Goal: Information Seeking & Learning: Learn about a topic

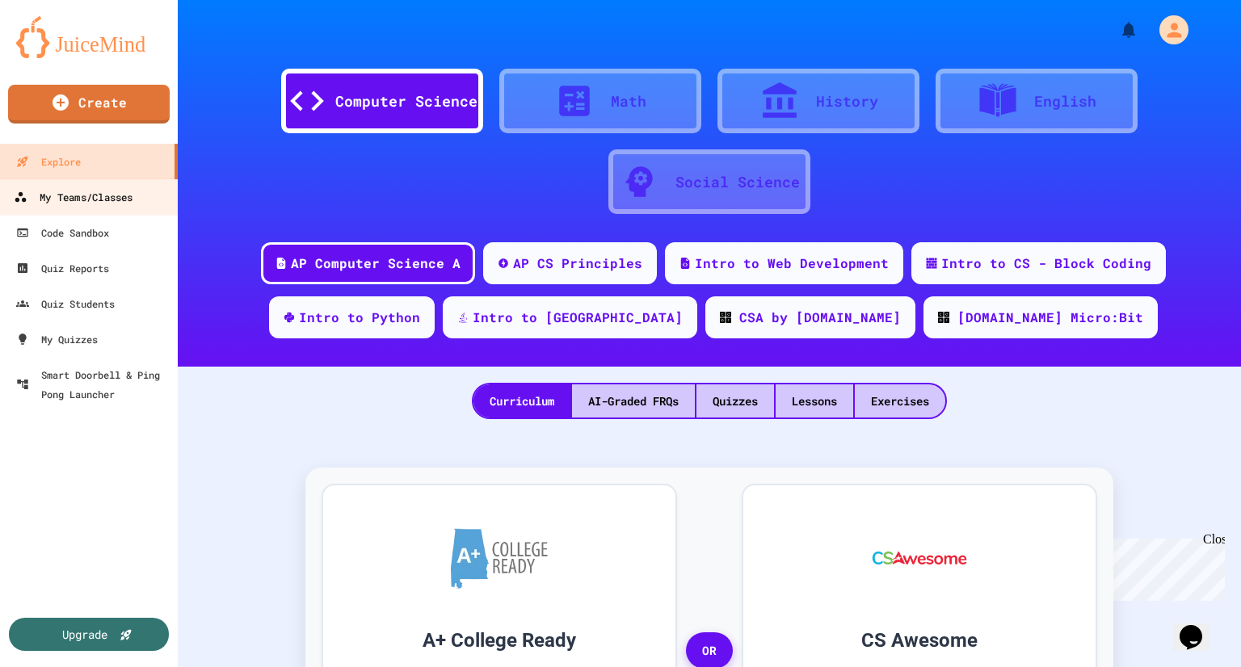
click at [84, 197] on div "My Teams/Classes" at bounding box center [73, 197] width 119 height 20
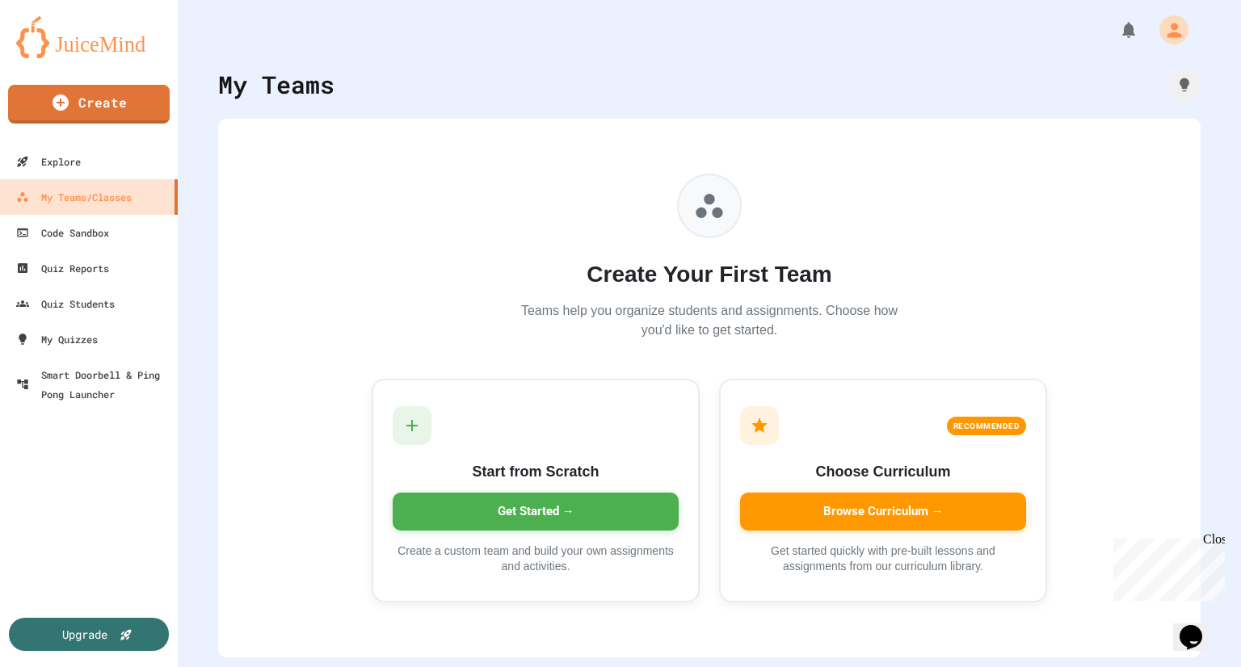
scroll to position [2, 0]
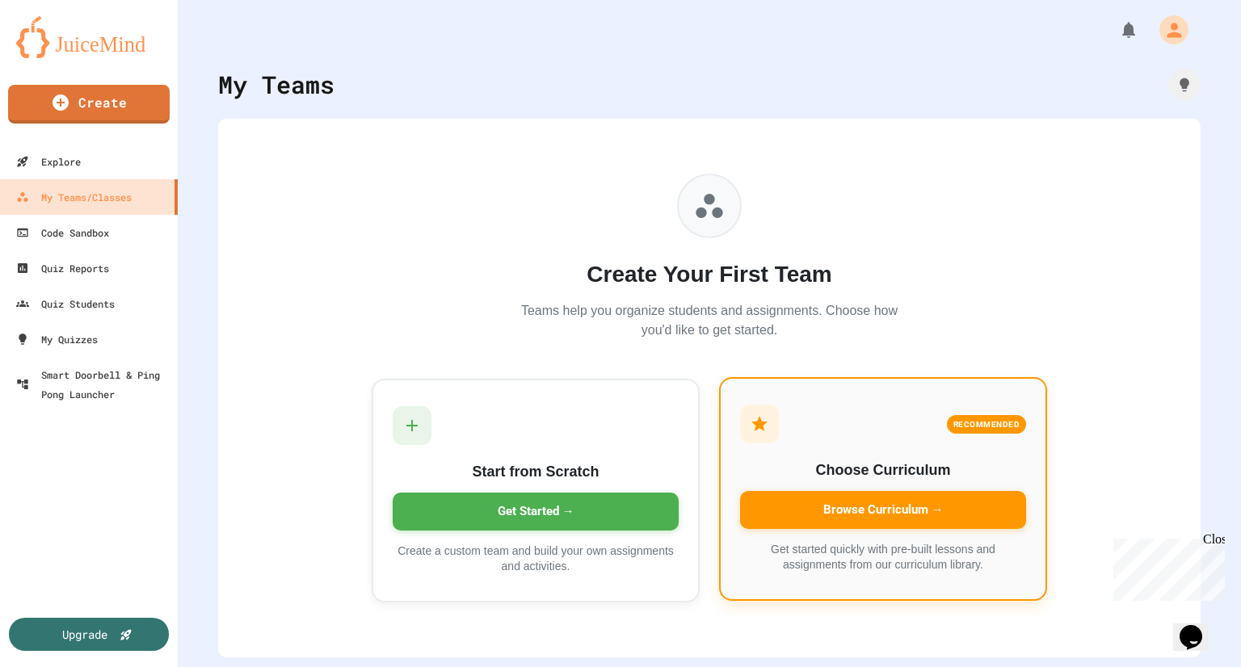
click at [857, 498] on div "Browse Curriculum →" at bounding box center [883, 510] width 286 height 38
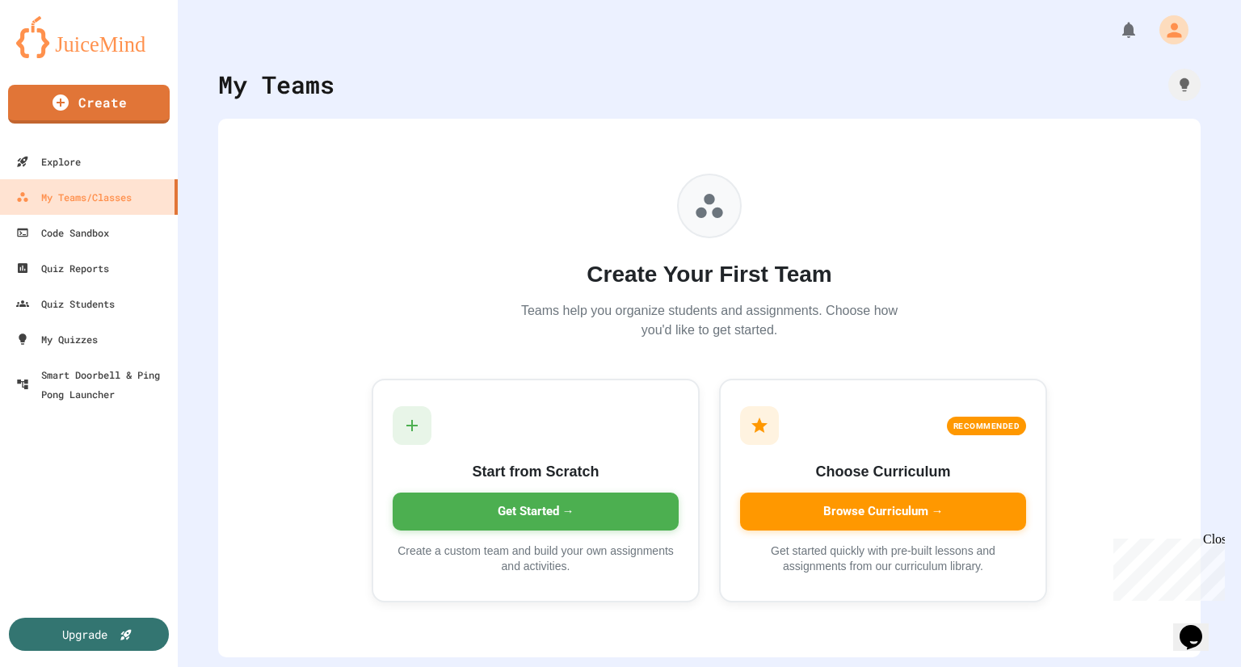
click at [61, 397] on div "Smart Doorbell & Ping Pong Launcher" at bounding box center [94, 384] width 160 height 40
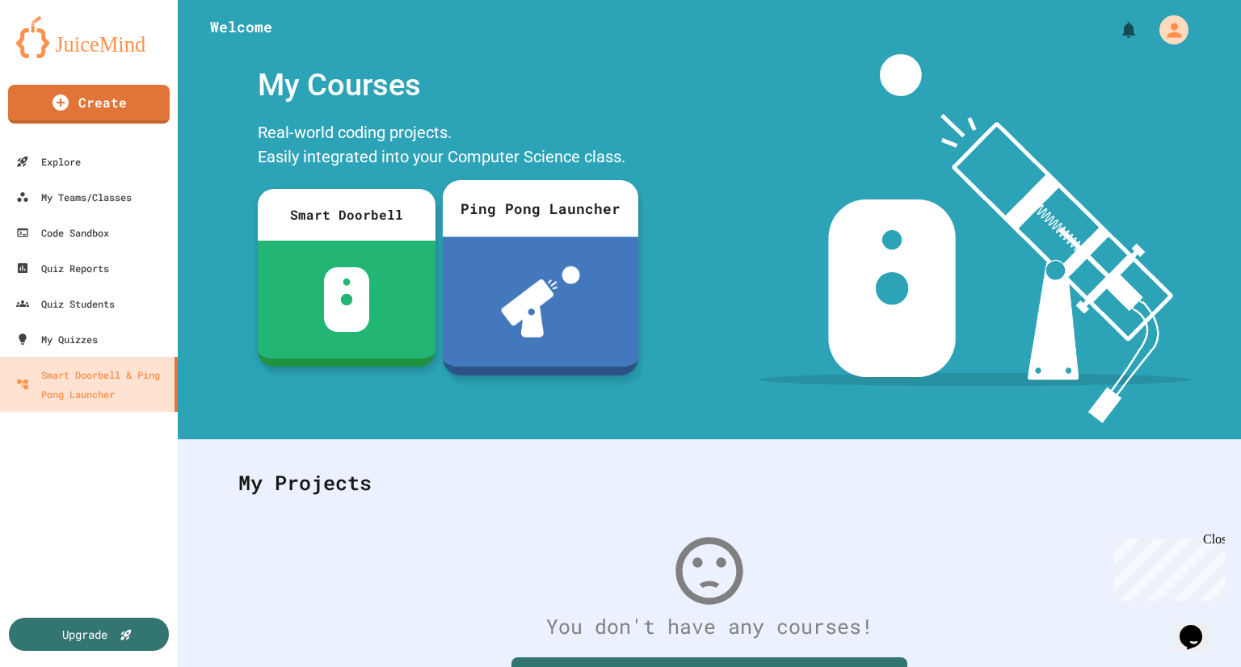
click at [512, 318] on img at bounding box center [540, 302] width 79 height 71
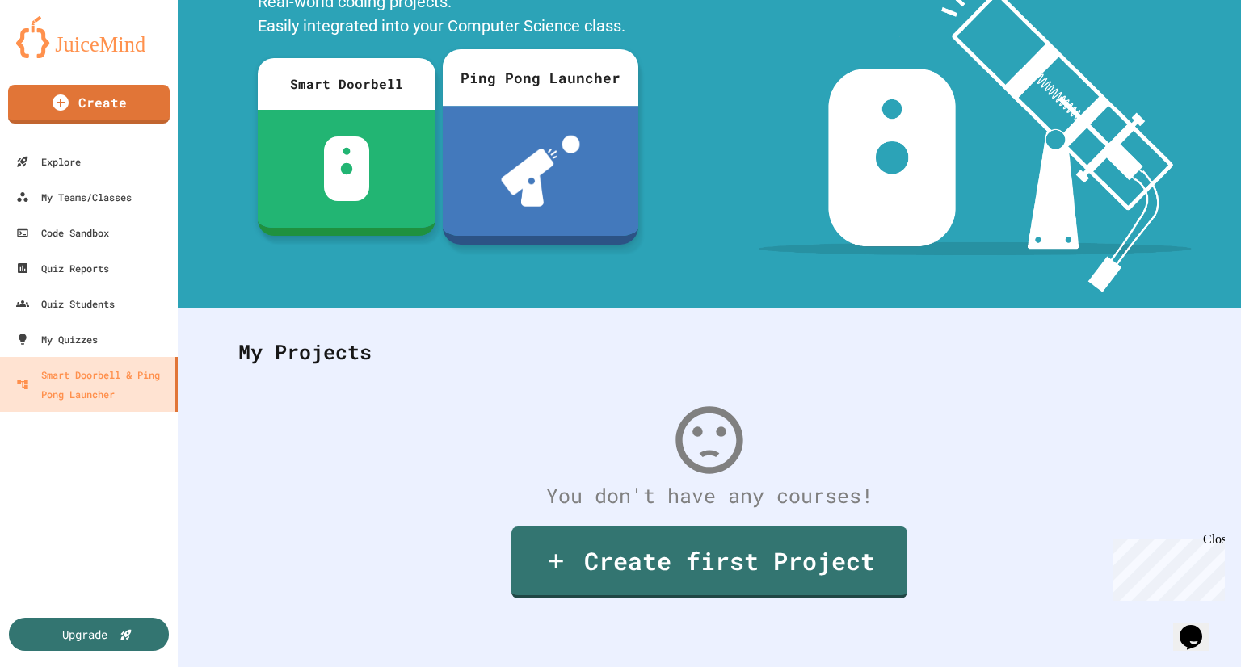
click at [536, 119] on div at bounding box center [541, 171] width 196 height 130
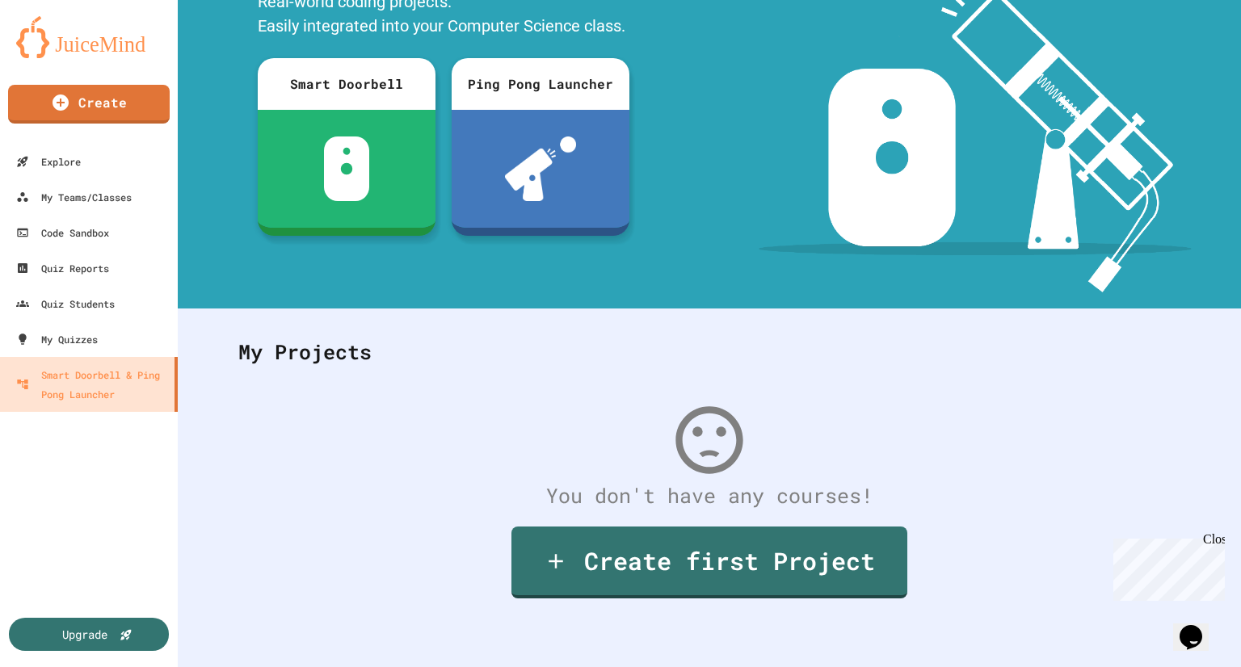
type input "**********"
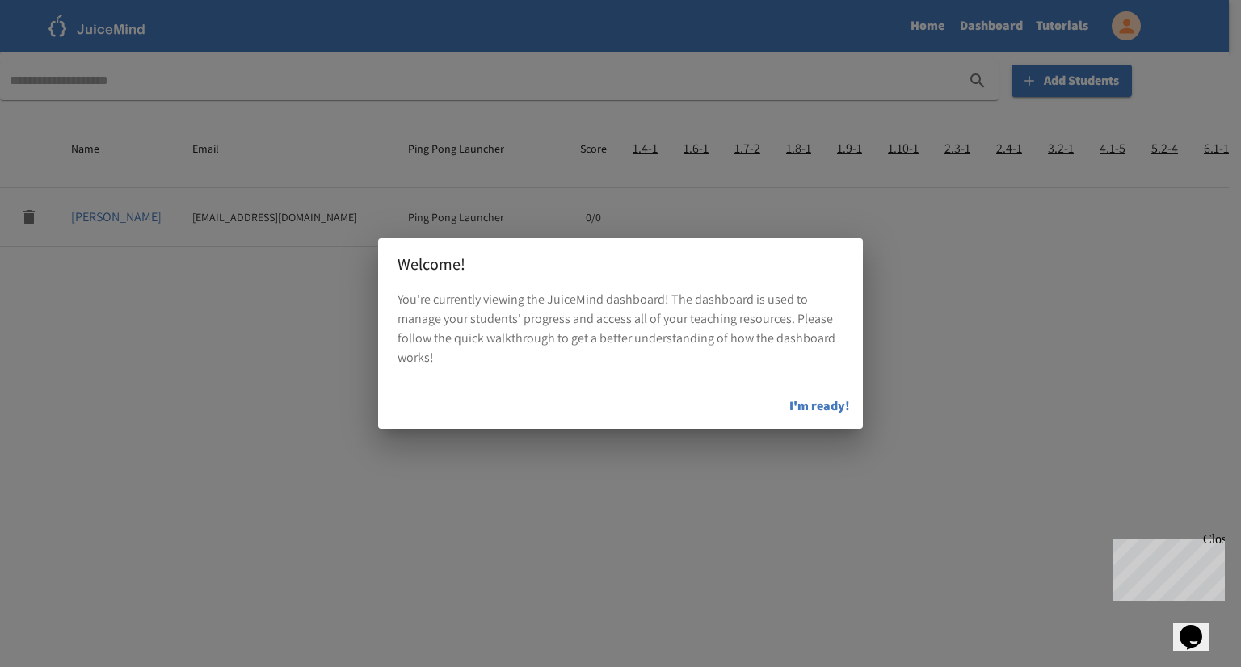
click at [825, 401] on button "I'm ready!" at bounding box center [820, 406] width 74 height 32
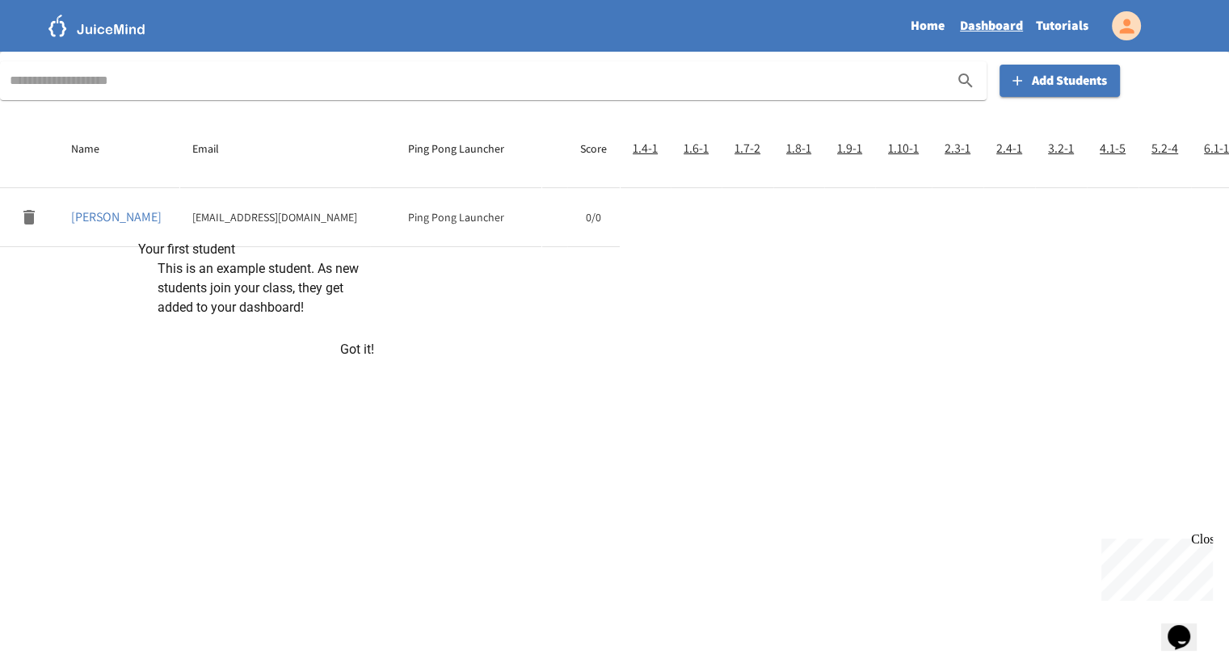
click at [349, 360] on button "Got it!" at bounding box center [357, 349] width 34 height 19
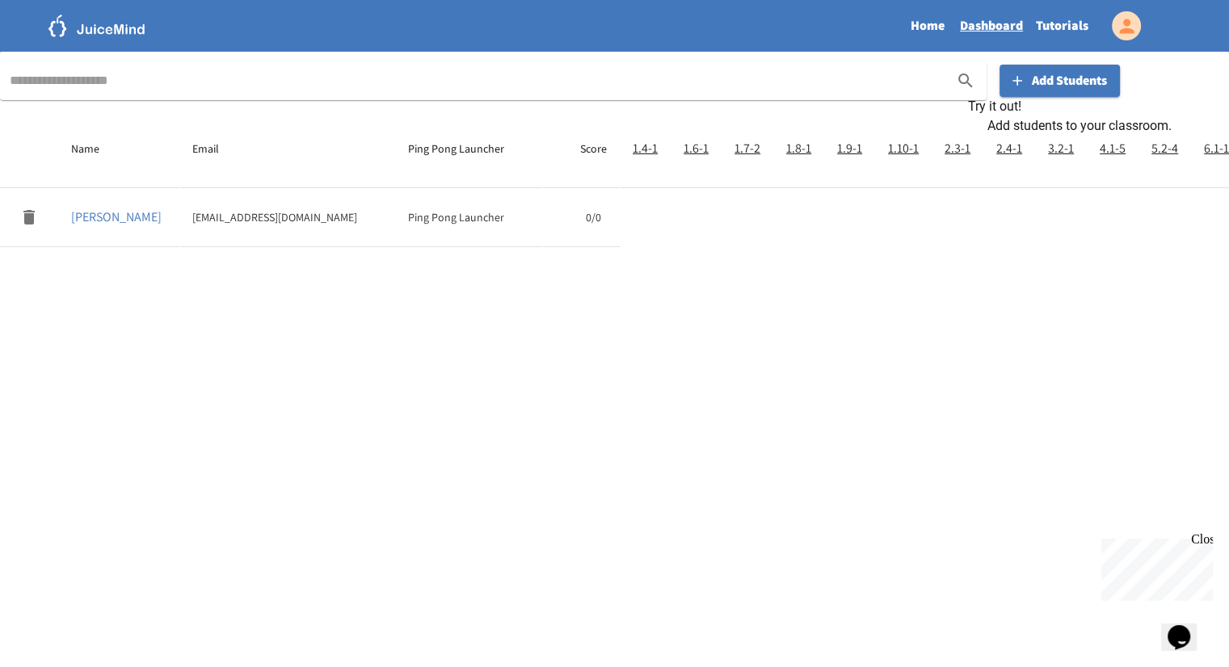
click at [914, 302] on div "Name Email Ping Pong Launcher Score 1.4-1 1.6-1 1.7-2 1.8-1 1.9-1 1.10-1 2.3-1 …" at bounding box center [614, 395] width 1229 height 570
click at [93, 221] on p "DOE, John" at bounding box center [118, 217] width 95 height 19
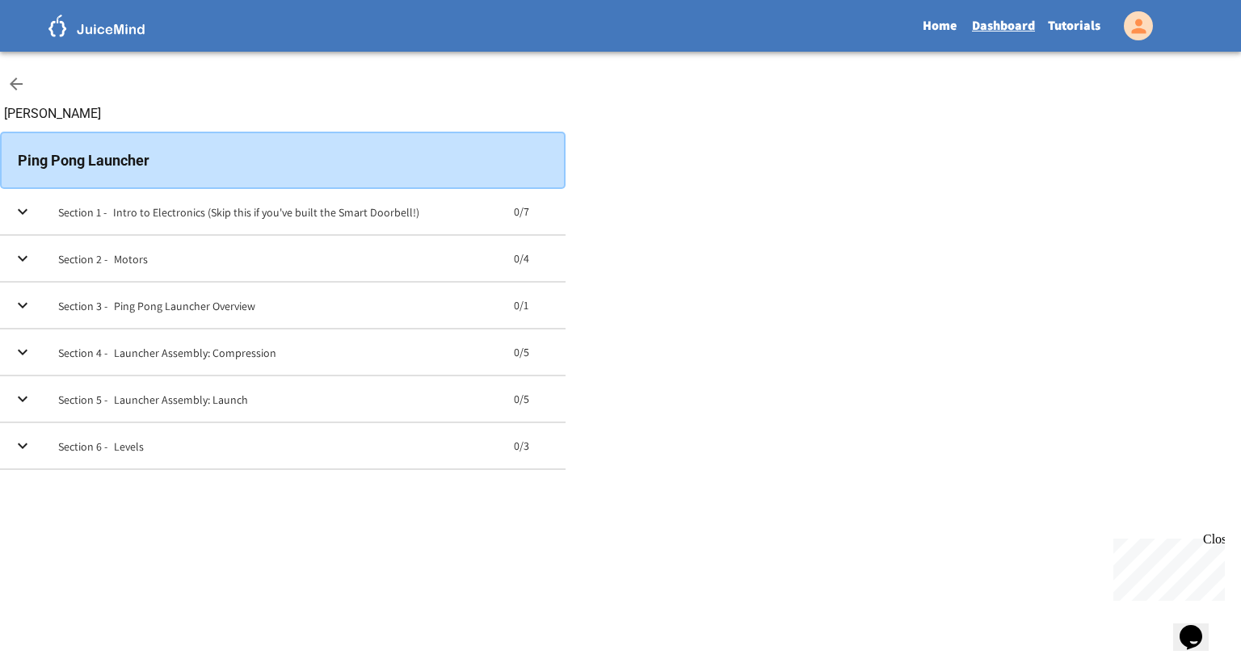
click at [32, 204] on icon "expand row" at bounding box center [22, 211] width 19 height 19
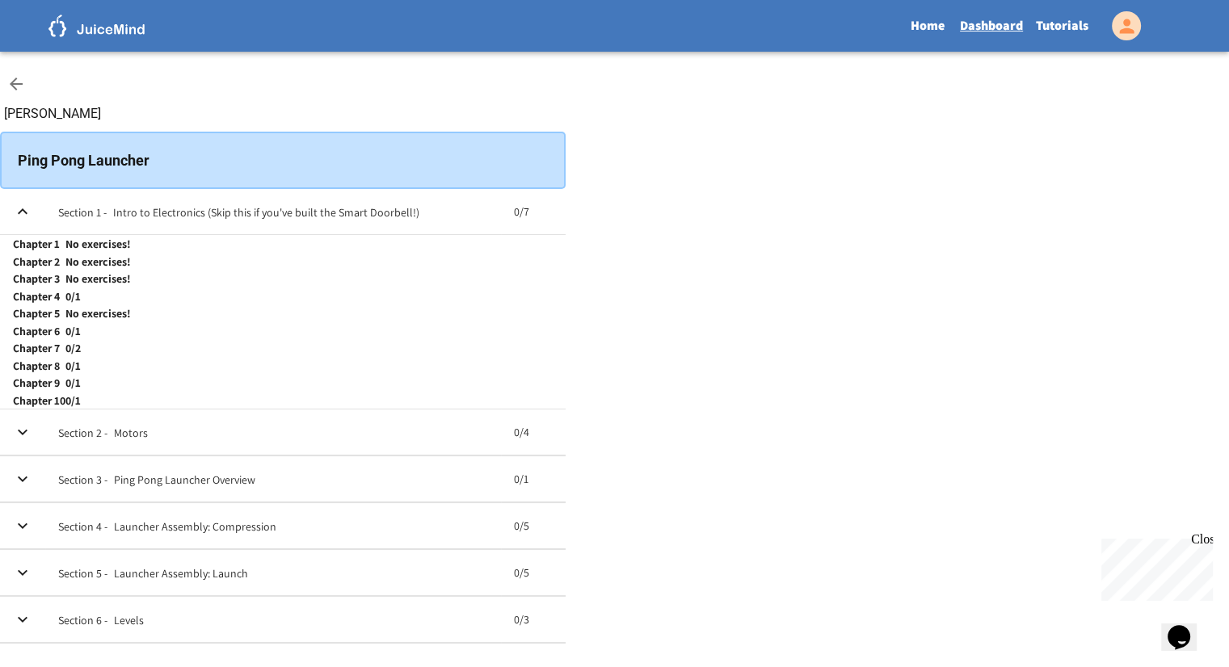
scroll to position [81, 0]
click at [32, 202] on icon "expand row" at bounding box center [22, 211] width 19 height 19
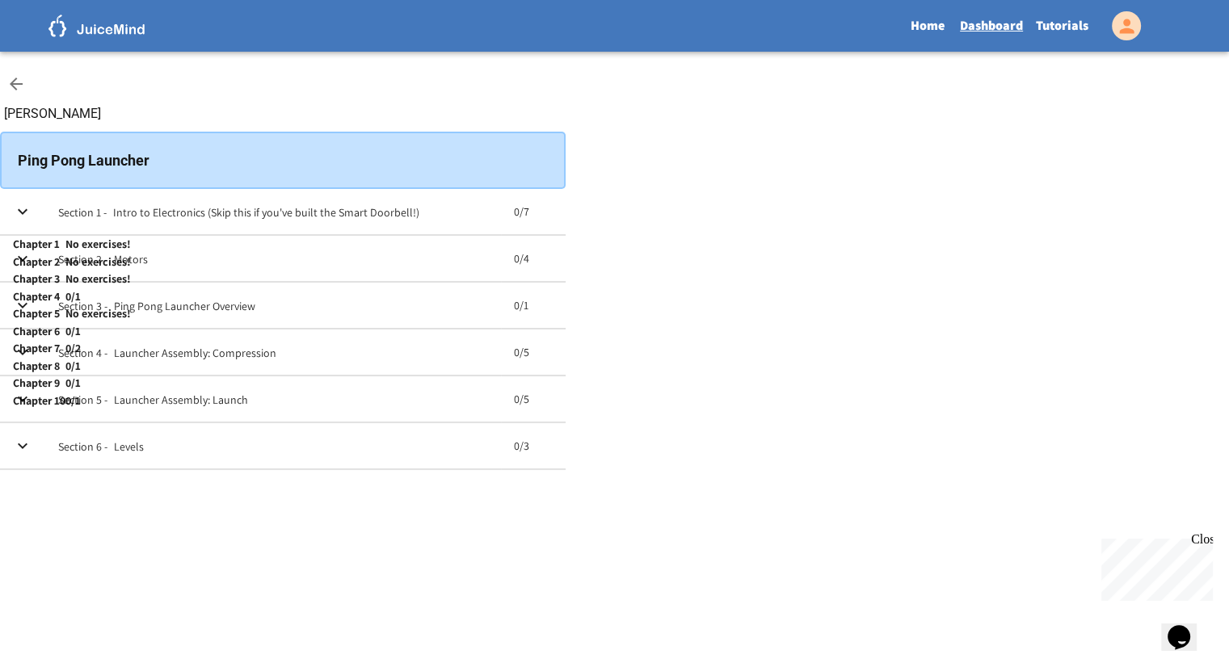
scroll to position [0, 0]
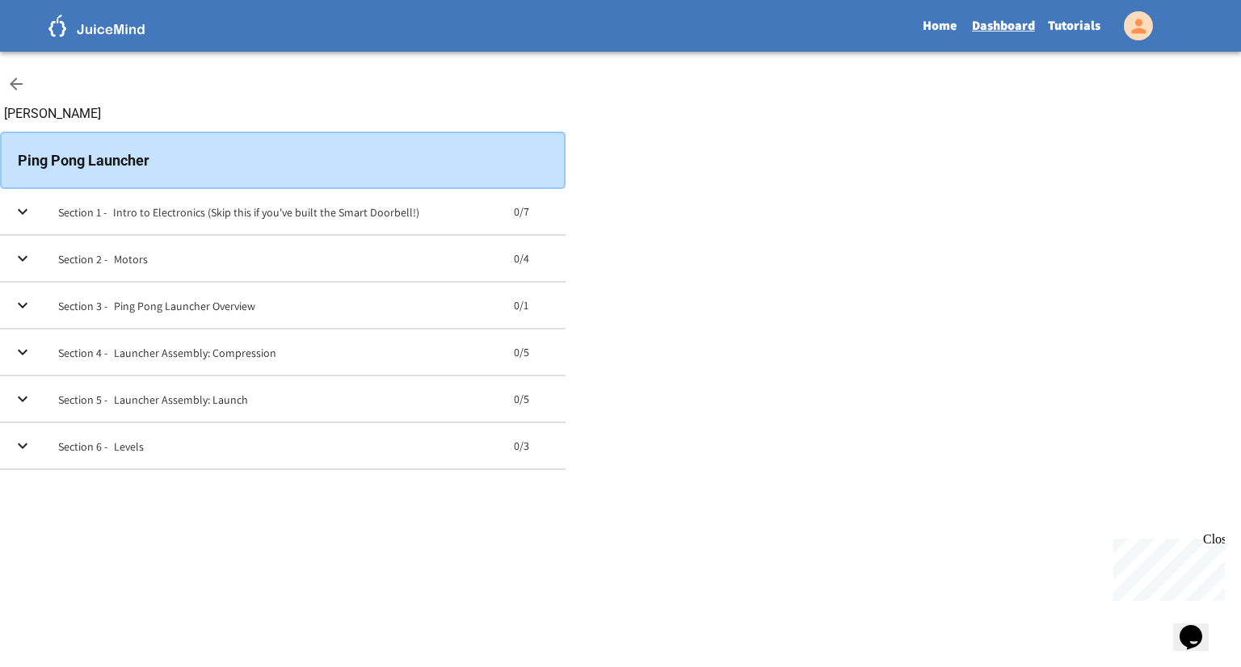
click at [32, 268] on icon "expand row" at bounding box center [22, 258] width 19 height 19
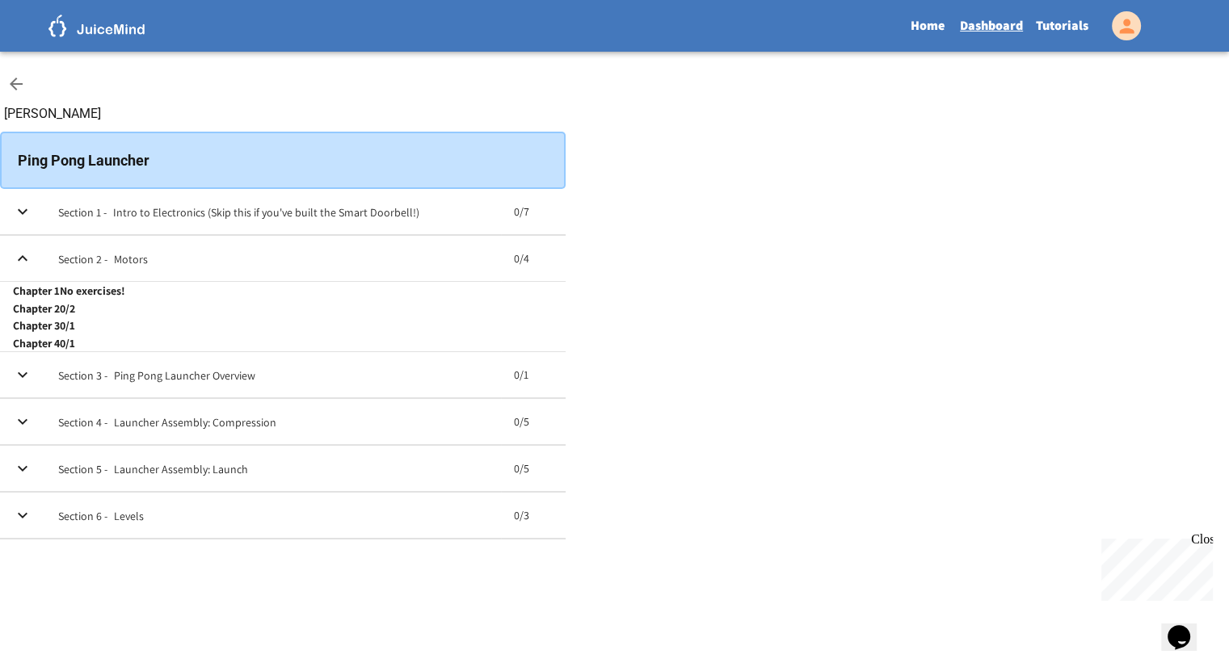
click at [32, 268] on icon "expand row" at bounding box center [22, 258] width 19 height 19
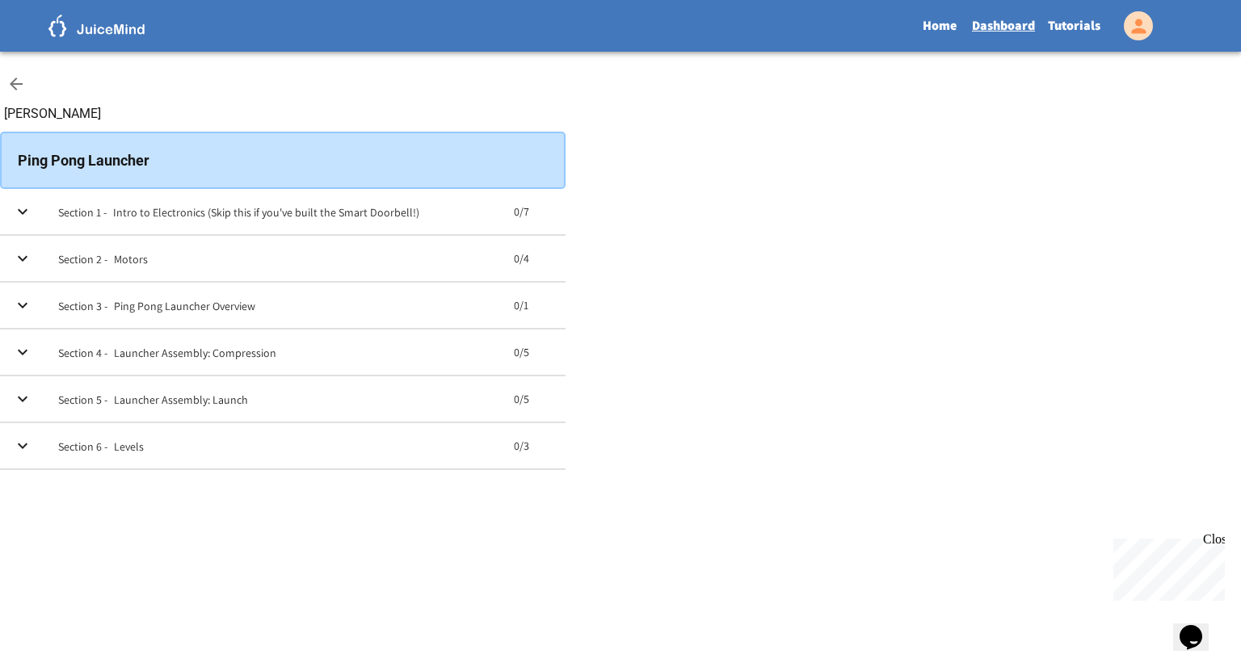
click at [32, 268] on icon "expand row" at bounding box center [22, 258] width 19 height 19
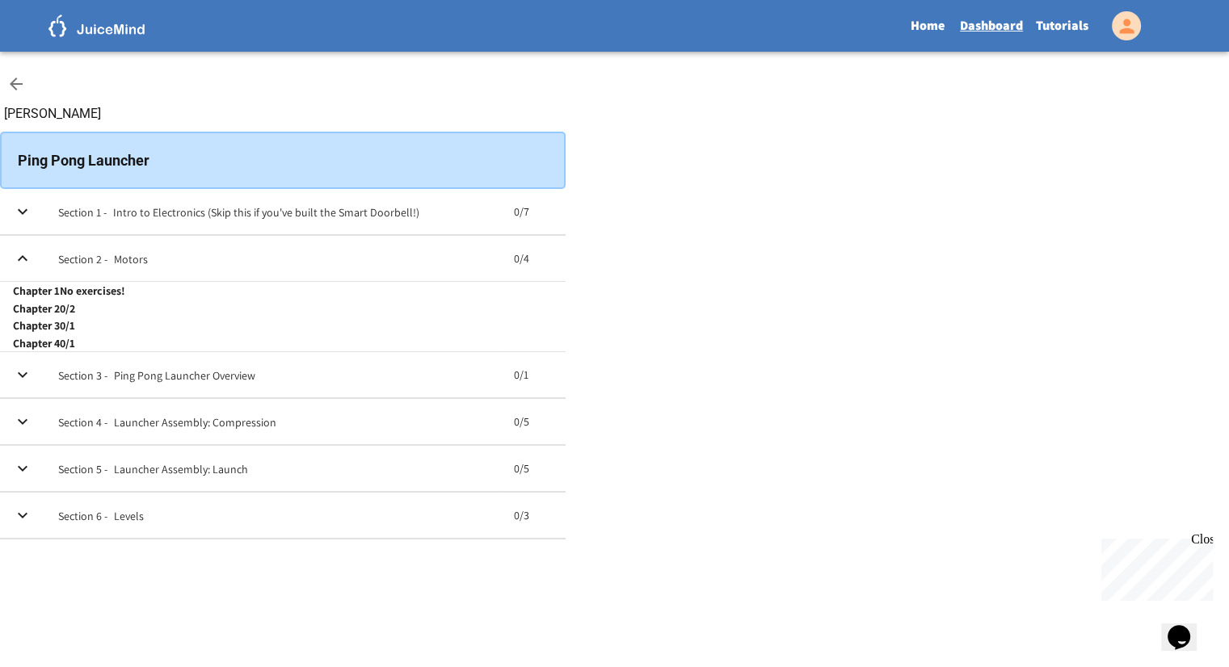
click at [32, 268] on icon "expand row" at bounding box center [22, 258] width 19 height 19
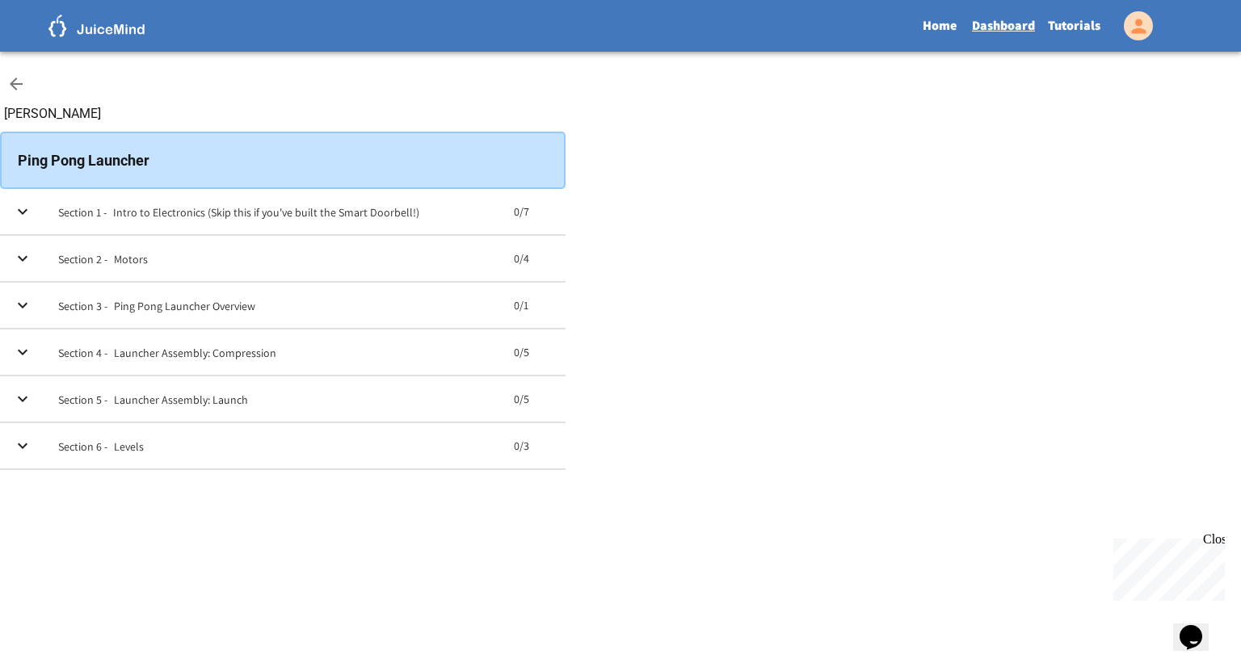
click at [32, 409] on icon "expand row" at bounding box center [22, 398] width 19 height 19
click at [27, 396] on icon "expand row" at bounding box center [23, 399] width 10 height 6
click at [32, 362] on icon "expand row" at bounding box center [22, 352] width 19 height 19
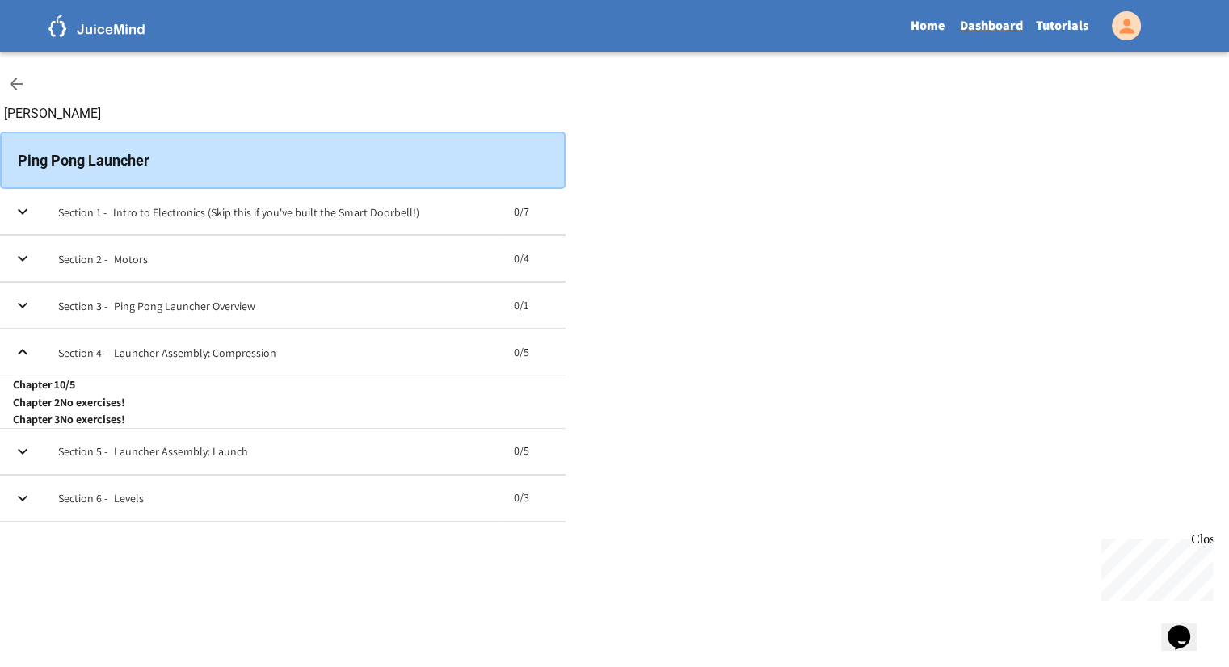
scroll to position [138, 0]
click at [32, 461] on icon "expand row" at bounding box center [22, 451] width 19 height 19
click at [32, 442] on icon "expand row" at bounding box center [22, 451] width 19 height 19
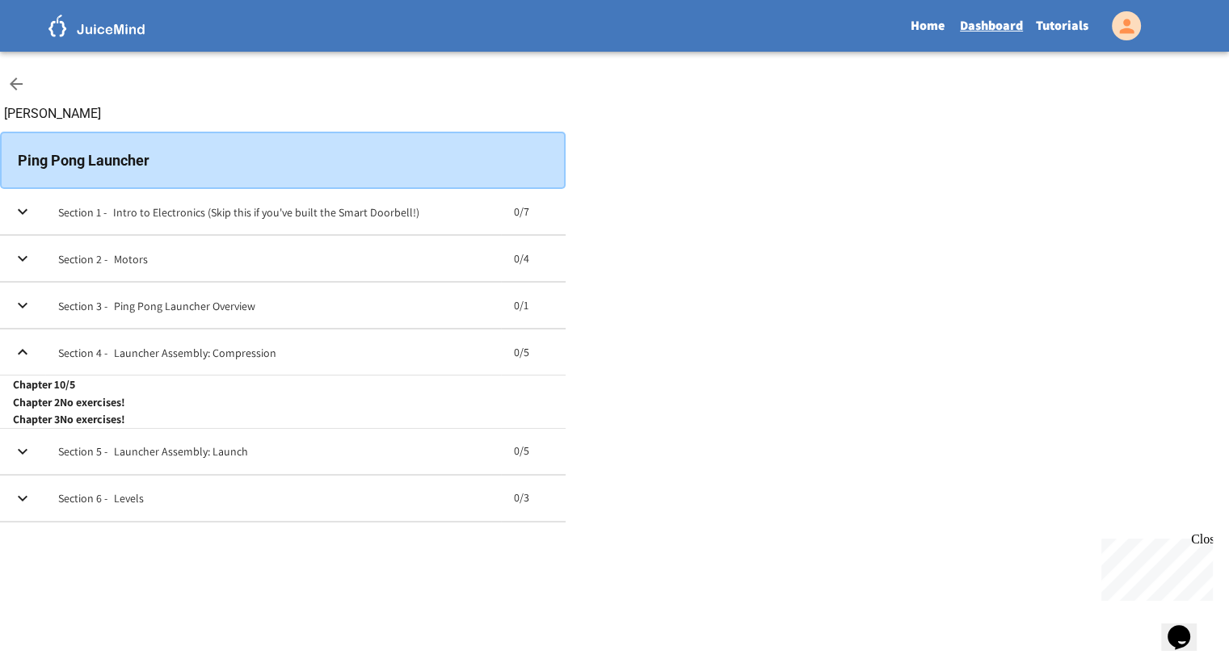
click at [32, 249] on icon "expand row" at bounding box center [22, 258] width 19 height 19
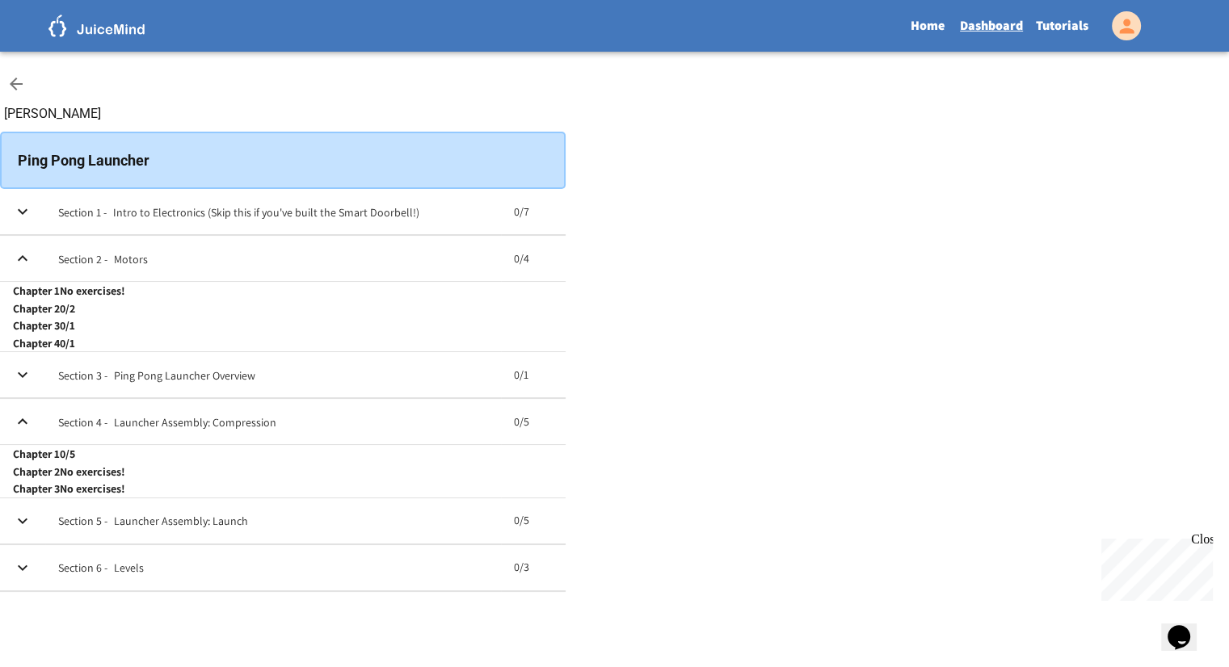
click at [32, 249] on icon "expand row" at bounding box center [22, 258] width 19 height 19
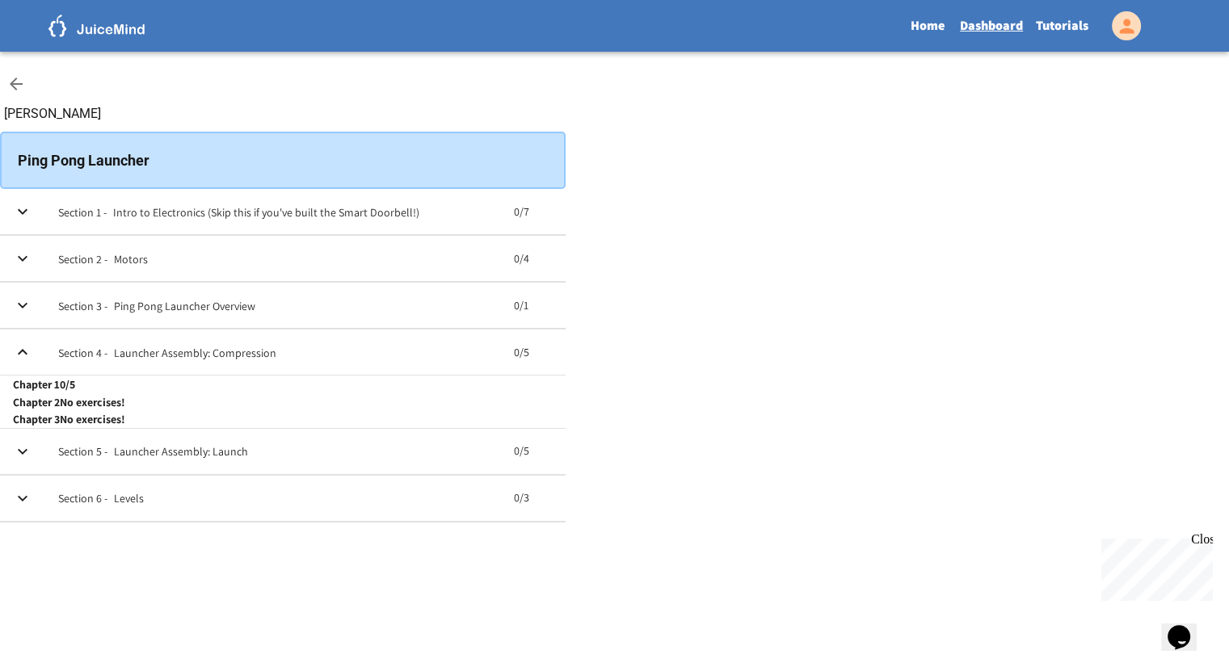
click at [27, 349] on icon "expand row" at bounding box center [23, 352] width 10 height 6
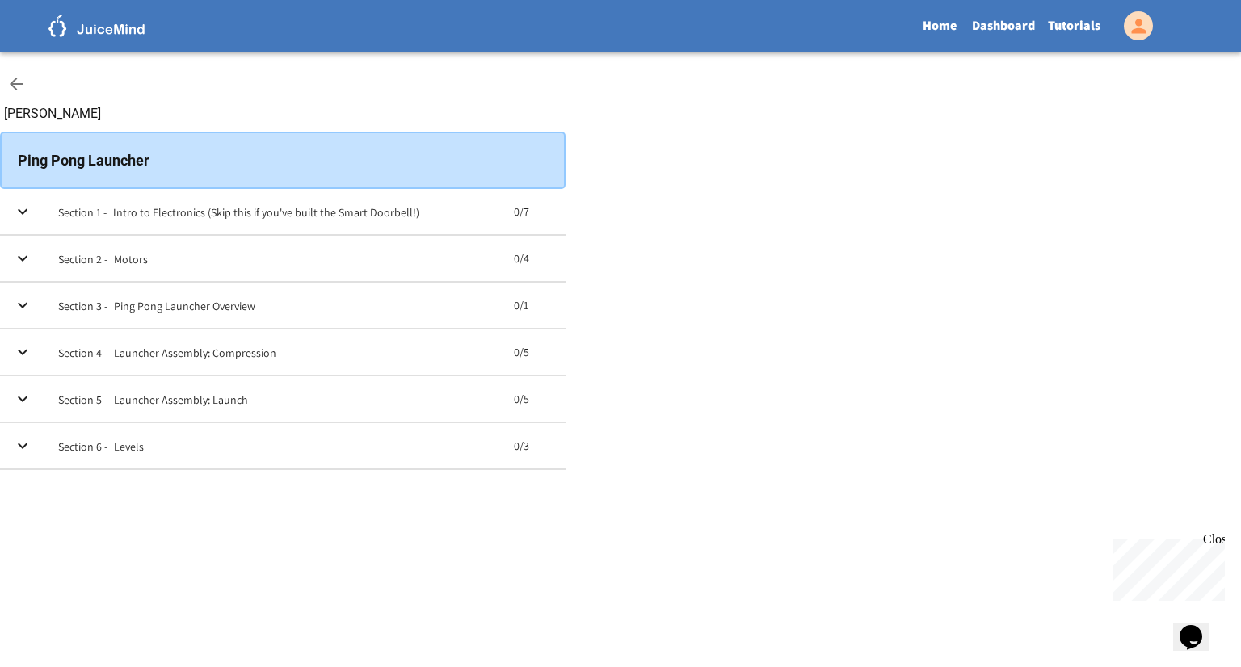
click at [32, 456] on icon "expand row" at bounding box center [22, 445] width 19 height 19
click at [26, 76] on icon at bounding box center [15, 83] width 19 height 19
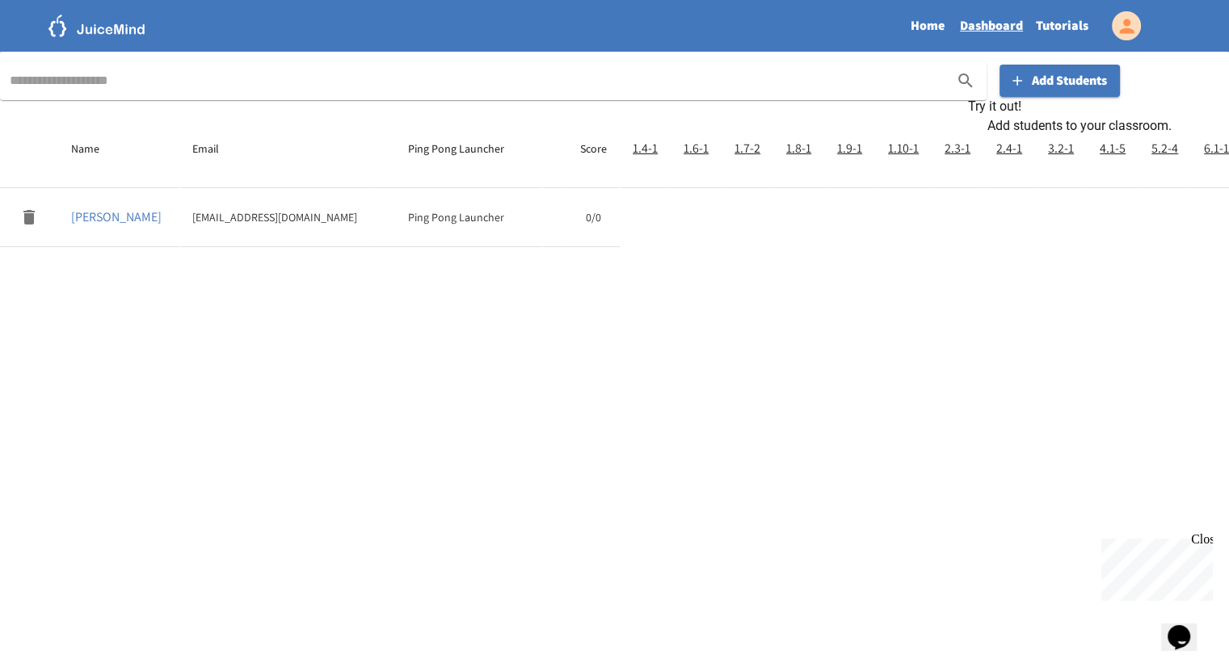
click at [925, 19] on link "Home" at bounding box center [928, 25] width 52 height 37
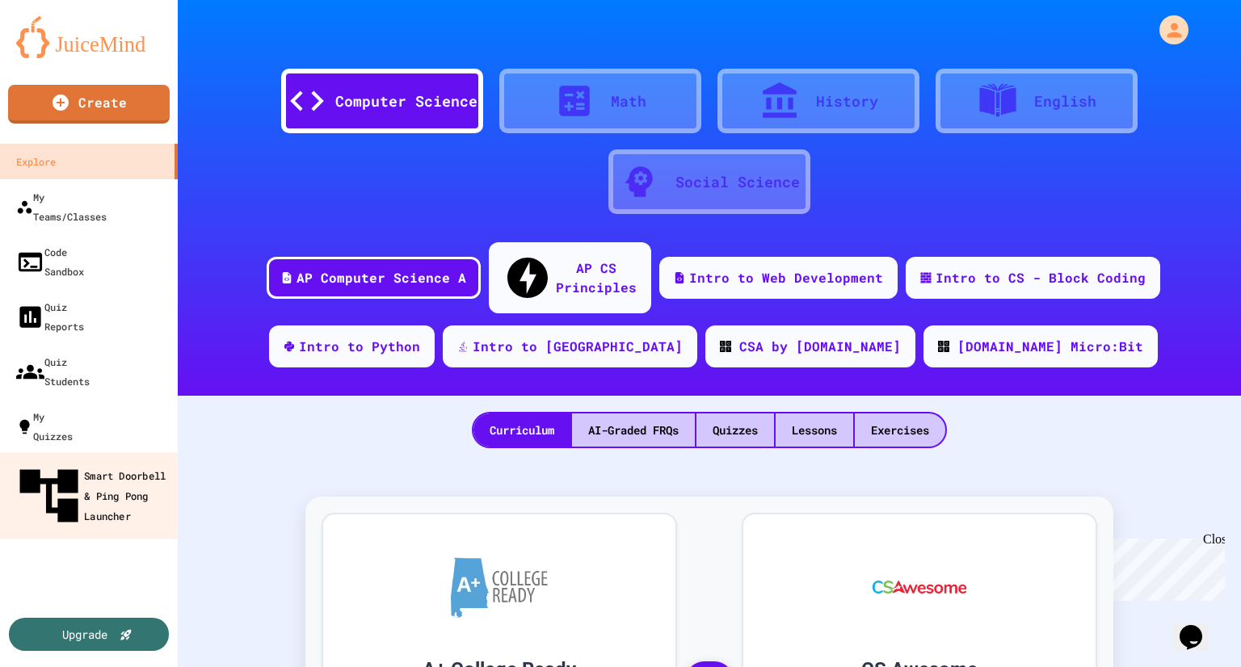
click at [48, 461] on div "Smart Doorbell & Ping Pong Launcher" at bounding box center [94, 496] width 160 height 70
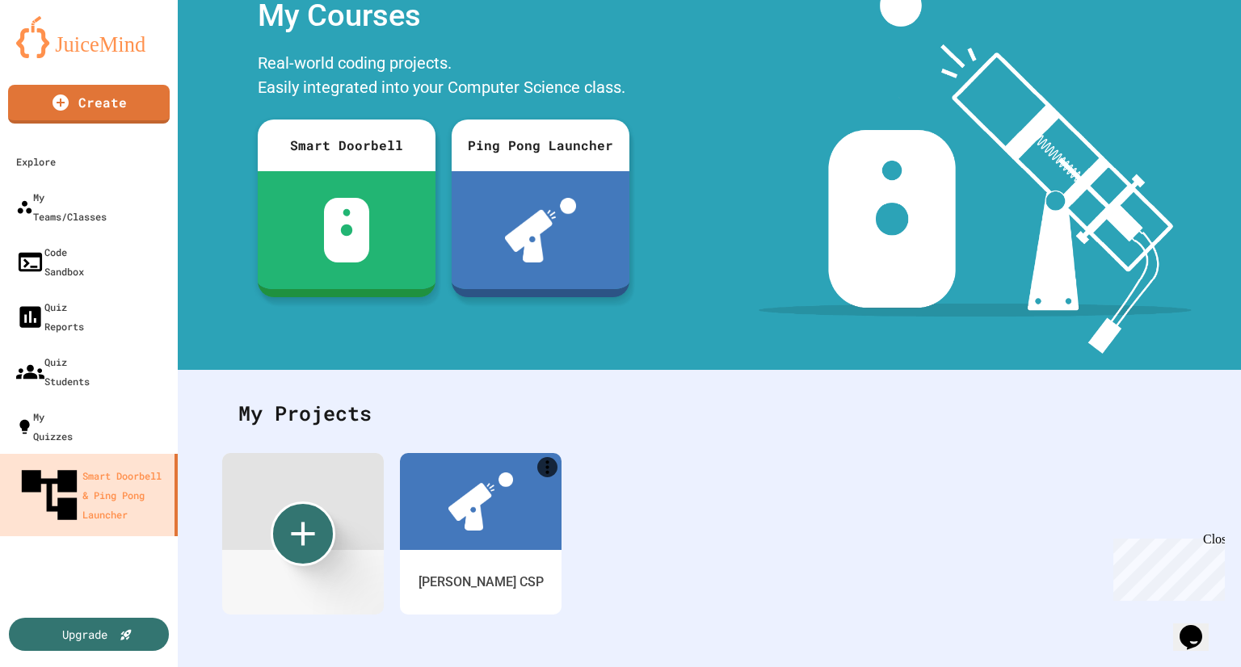
scroll to position [81, 0]
click at [547, 452] on icon "More" at bounding box center [550, 462] width 21 height 21
click at [826, 667] on div at bounding box center [620, 669] width 1241 height 0
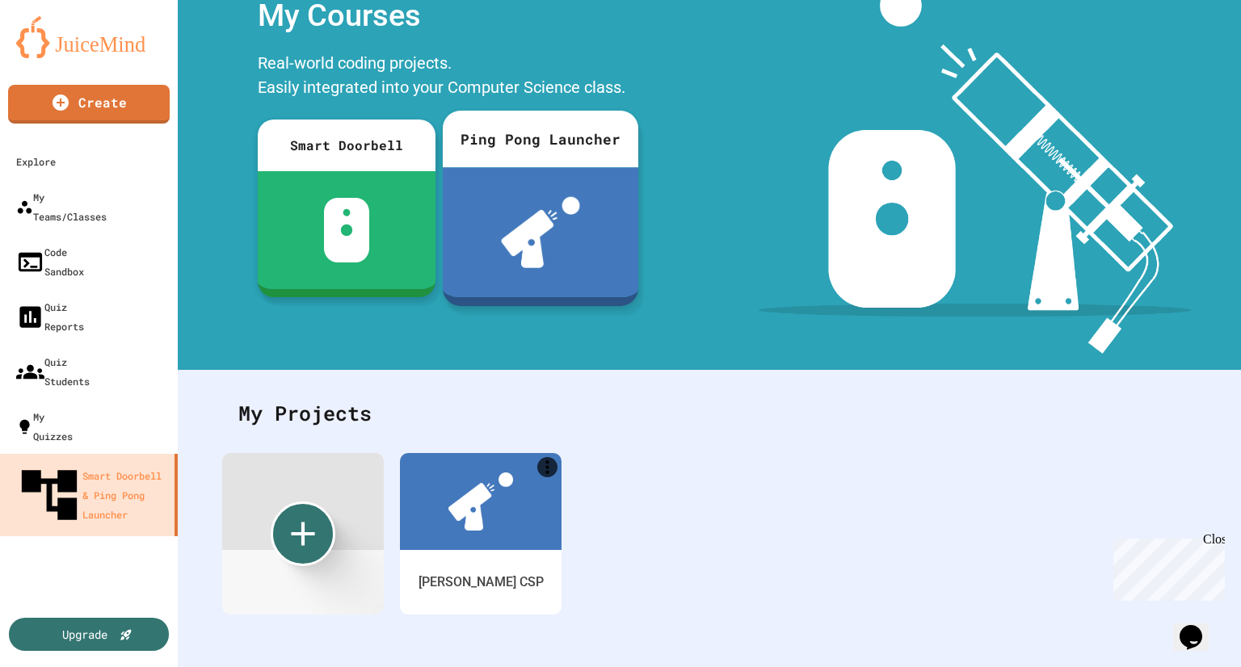
click at [502, 240] on img at bounding box center [540, 232] width 79 height 71
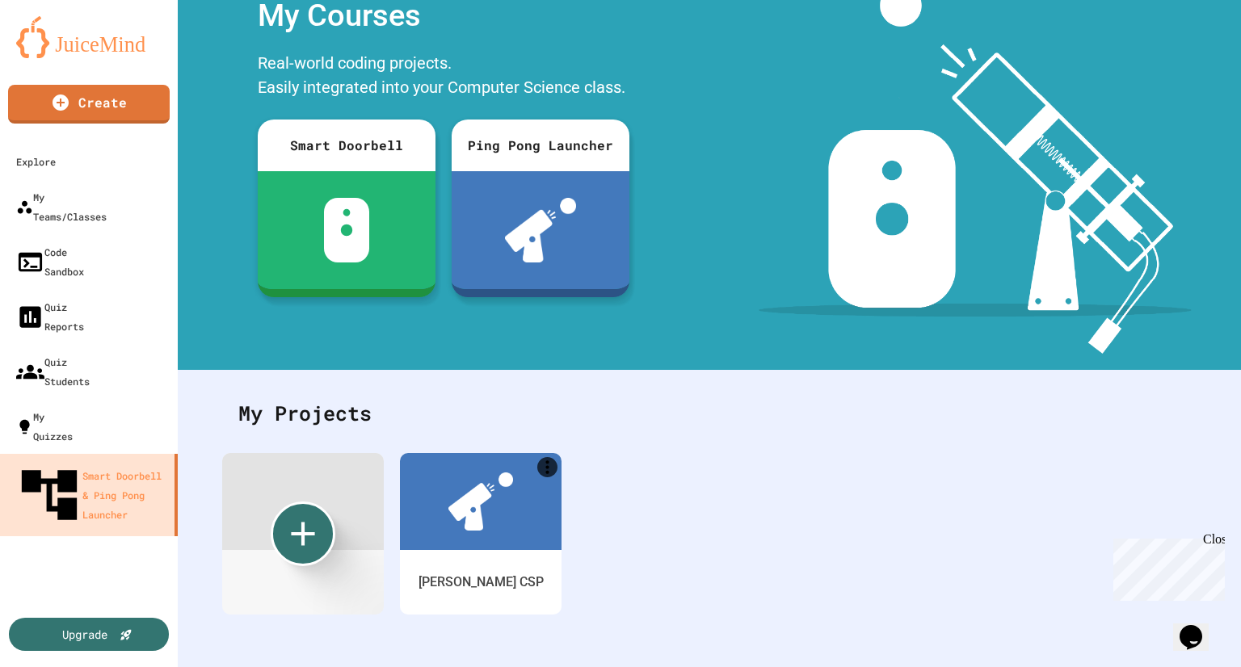
scroll to position [360, 0]
click at [1204, 625] on icon "Opens Chat This icon Opens the chat window." at bounding box center [1191, 638] width 26 height 26
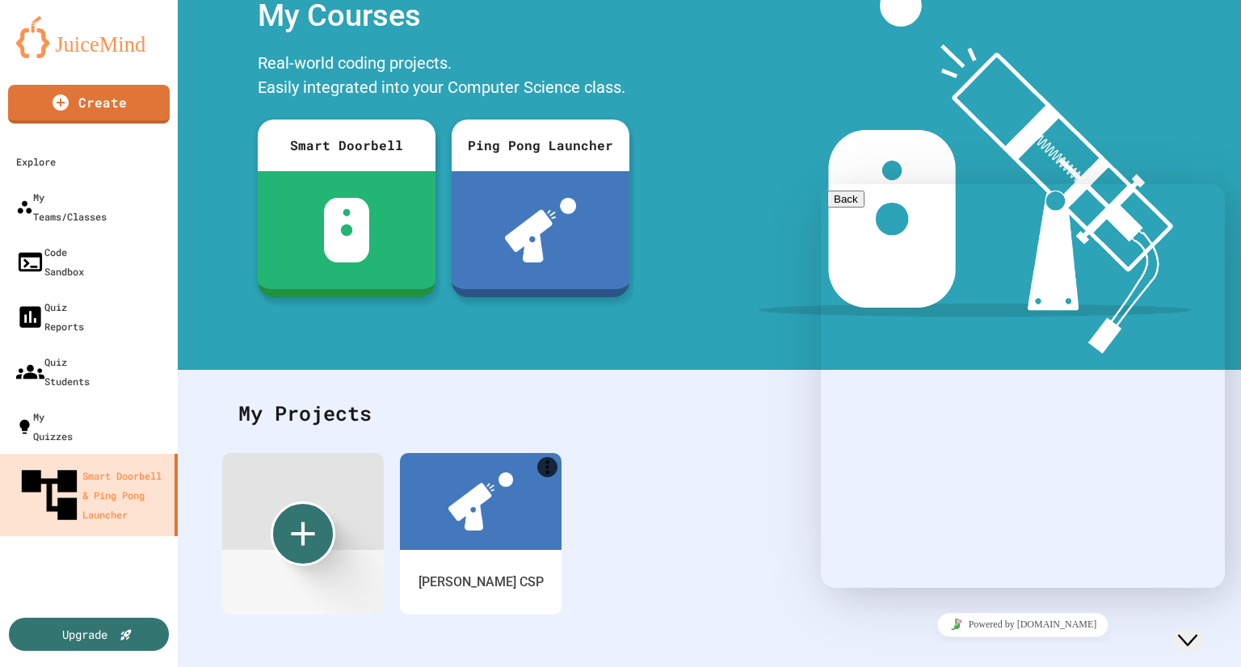
click at [1196, 631] on icon "Close Chat This icon closes the chat window." at bounding box center [1187, 640] width 19 height 19
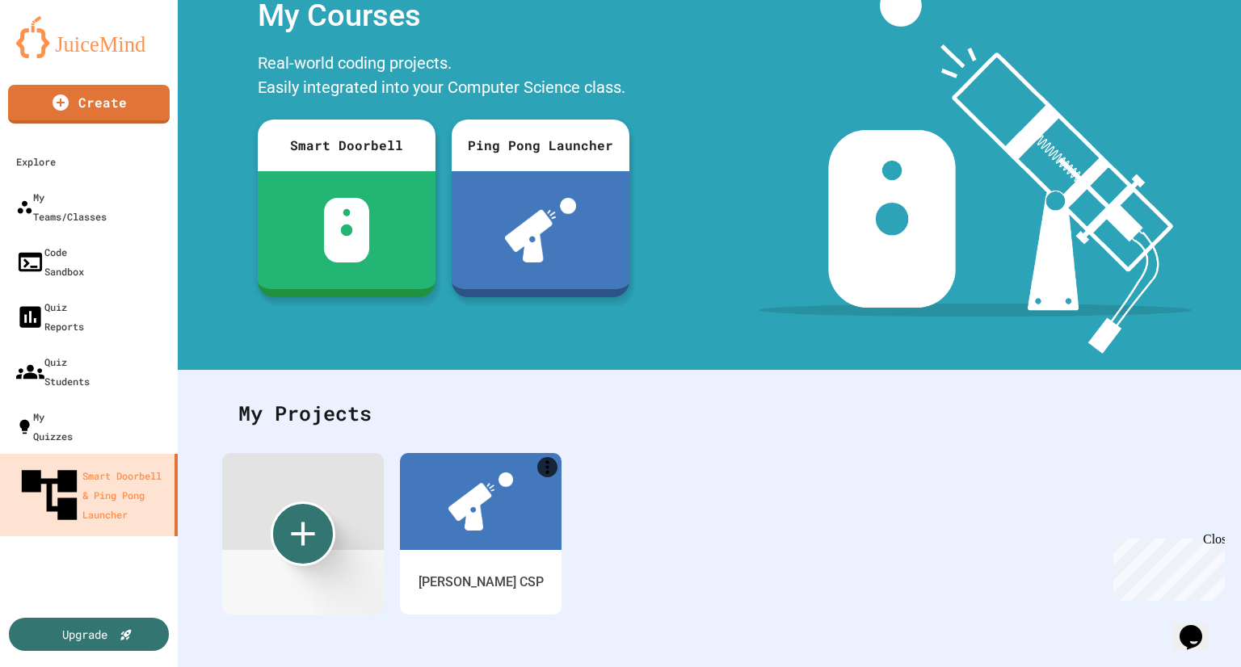
click at [62, 479] on div at bounding box center [620, 333] width 1241 height 667
